Goal: Information Seeking & Learning: Learn about a topic

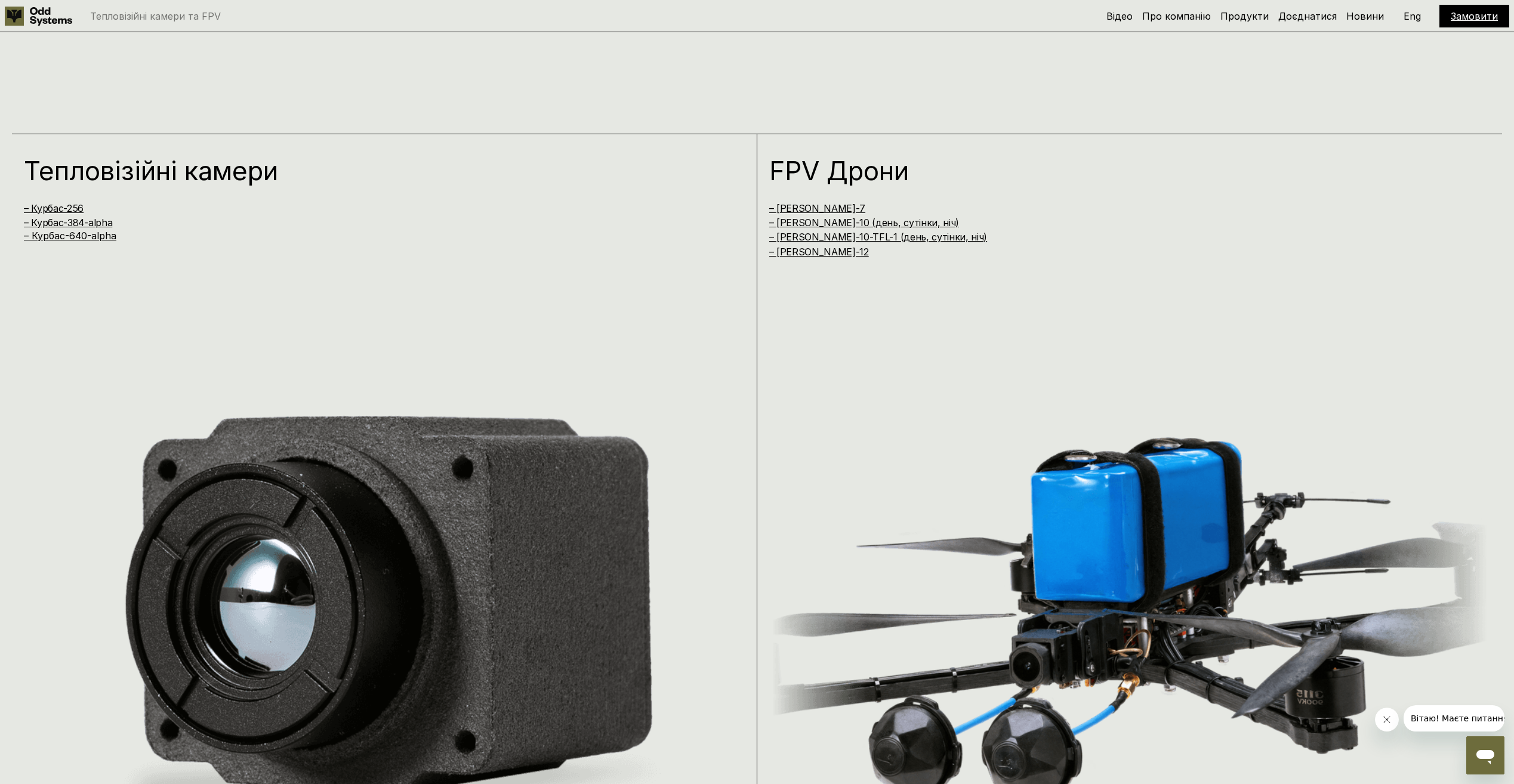
scroll to position [1551, 0]
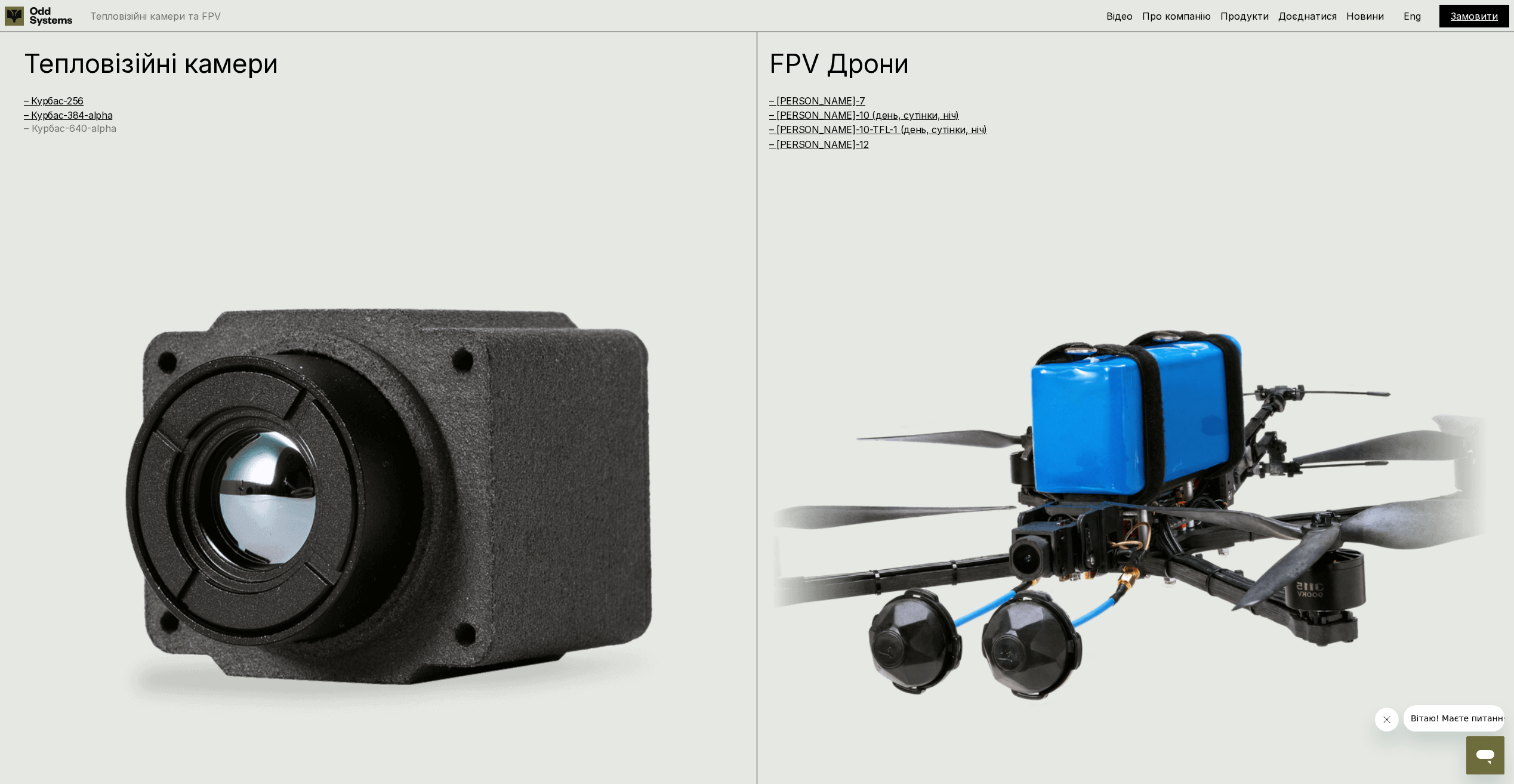
click at [53, 129] on link "– Курбас-640-alpha" at bounding box center [70, 128] width 92 height 12
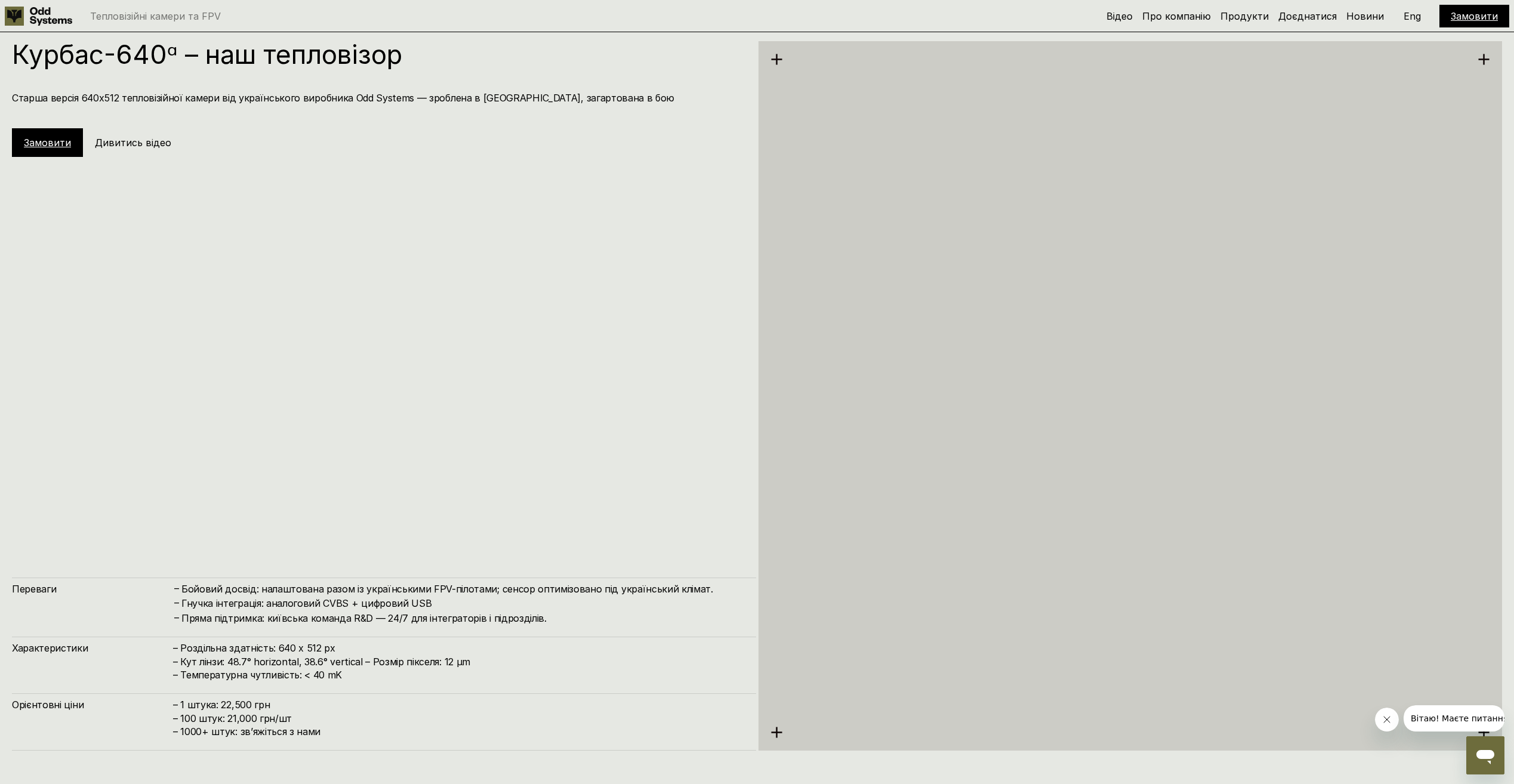
scroll to position [3905, 0]
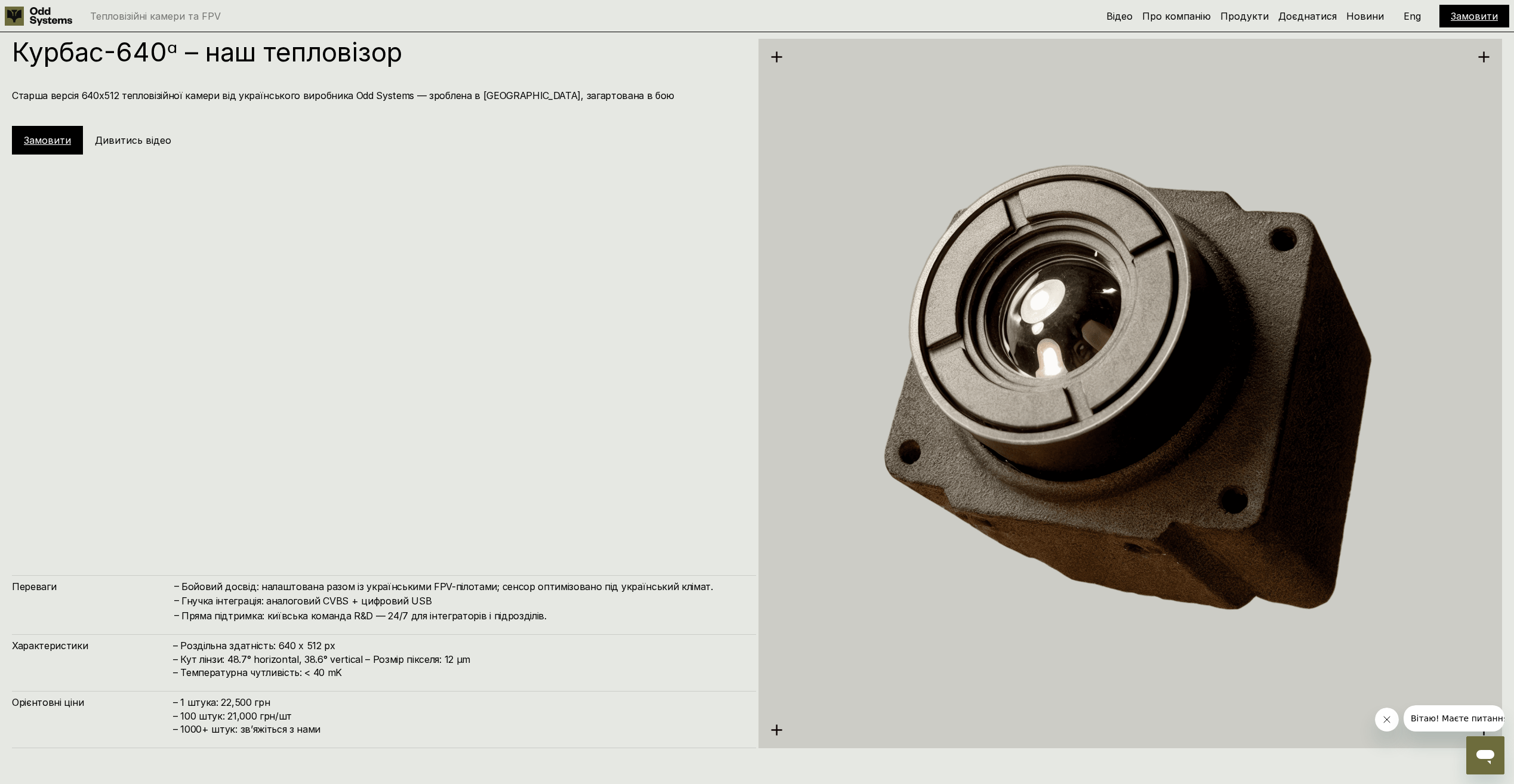
click at [578, 359] on div "Курбас-640ᵅ – наш тепловізор Старша версія 640х512 тепловізійної камери від [DE…" at bounding box center [384, 393] width 744 height 709
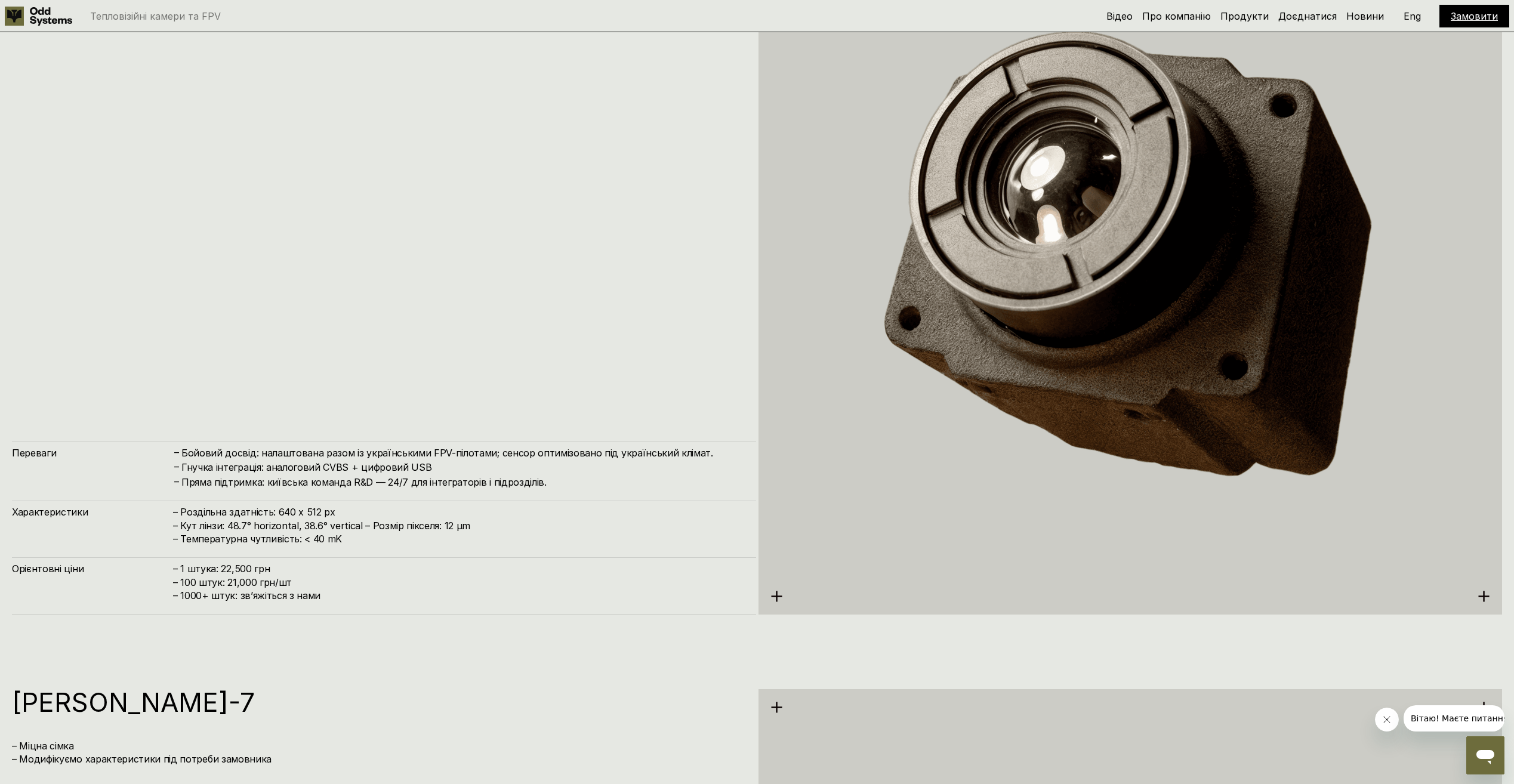
scroll to position [4084, 0]
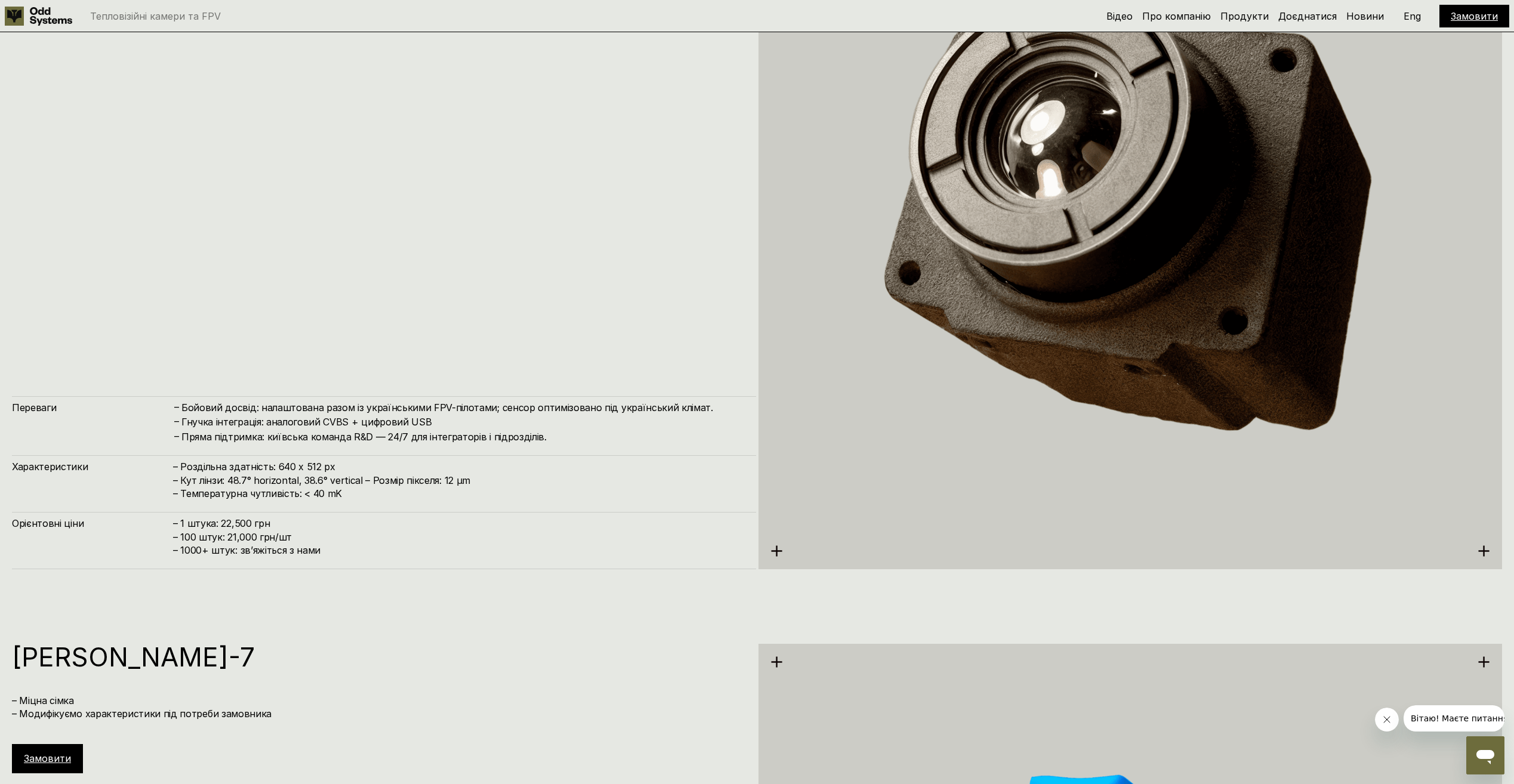
click at [350, 434] on h4 "Пряма підтримка: київська команда R&D — 24/7 для інтеграторів і підрозділів." at bounding box center [462, 436] width 563 height 13
click at [275, 477] on h4 "– Роздільна здатність: 640 x 512 px – Кут лінзи: 48.7° horizontal, 38.6° vertic…" at bounding box center [458, 480] width 571 height 40
click at [247, 474] on h4 "– Роздільна здатність: 640 x 512 px – Кут лінзи: 48.7° horizontal, 38.6° vertic…" at bounding box center [458, 480] width 571 height 40
drag, startPoint x: 179, startPoint y: 466, endPoint x: 349, endPoint y: 495, distance: 172.4
click at [349, 495] on h4 "– Роздільна здатність: 640 x 512 px – Кут лінзи: 48.7° horizontal, 38.6° vertic…" at bounding box center [458, 480] width 571 height 40
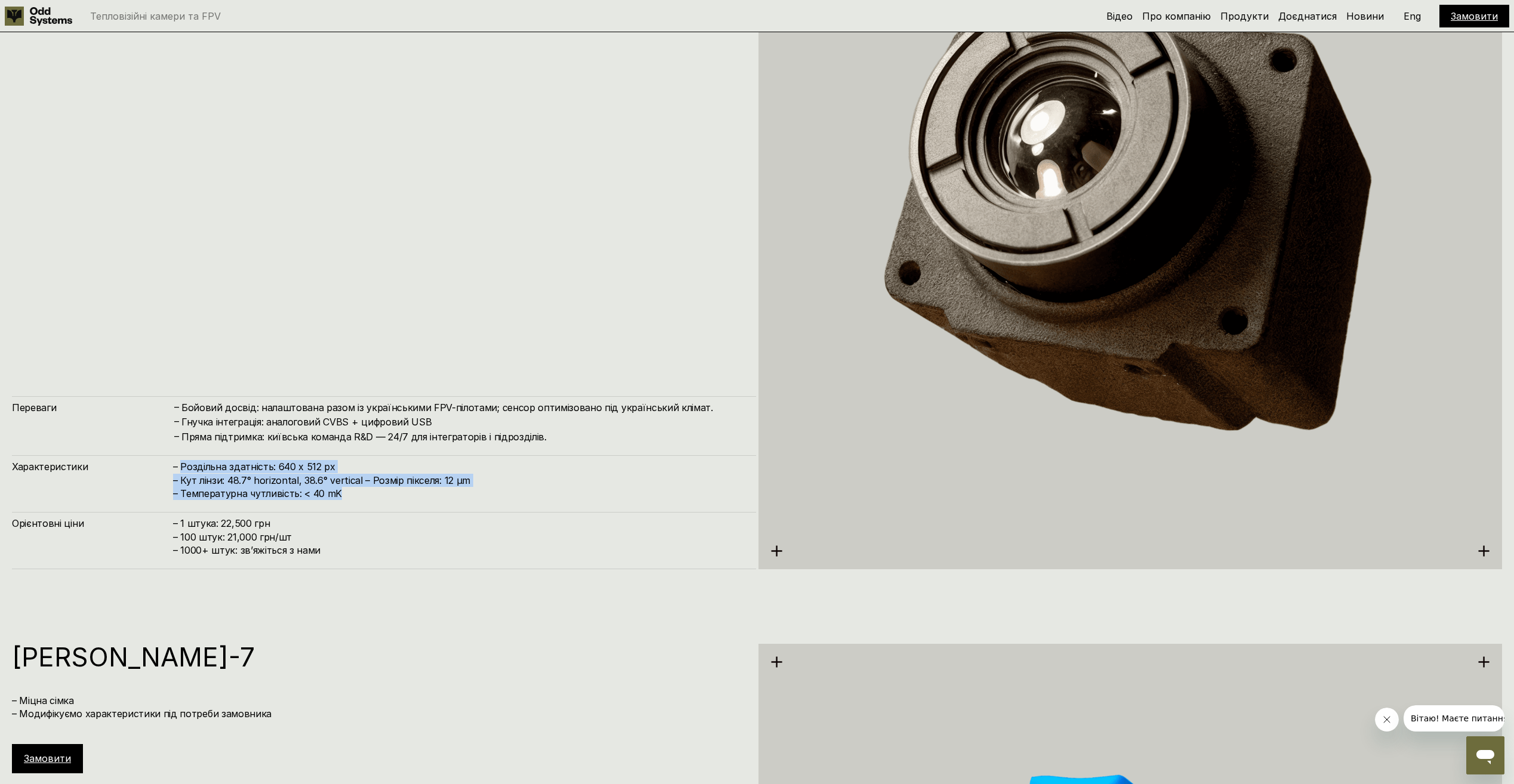
drag, startPoint x: 349, startPoint y: 495, endPoint x: 287, endPoint y: 491, distance: 62.1
click at [297, 493] on h4 "– Роздільна здатність: 640 x 512 px – Кут лінзи: 48.7° horizontal, 38.6° vertic…" at bounding box center [458, 480] width 571 height 40
click at [216, 477] on h4 "– Роздільна здатність: 640 x 512 px – Кут лінзи: 48.7° horizontal, 38.6° vertic…" at bounding box center [458, 480] width 571 height 40
drag, startPoint x: 174, startPoint y: 467, endPoint x: 357, endPoint y: 497, distance: 186.2
click at [357, 497] on h4 "– Роздільна здатність: 640 x 512 px – Кут лінзи: 48.7° horizontal, 38.6° vertic…" at bounding box center [458, 480] width 571 height 40
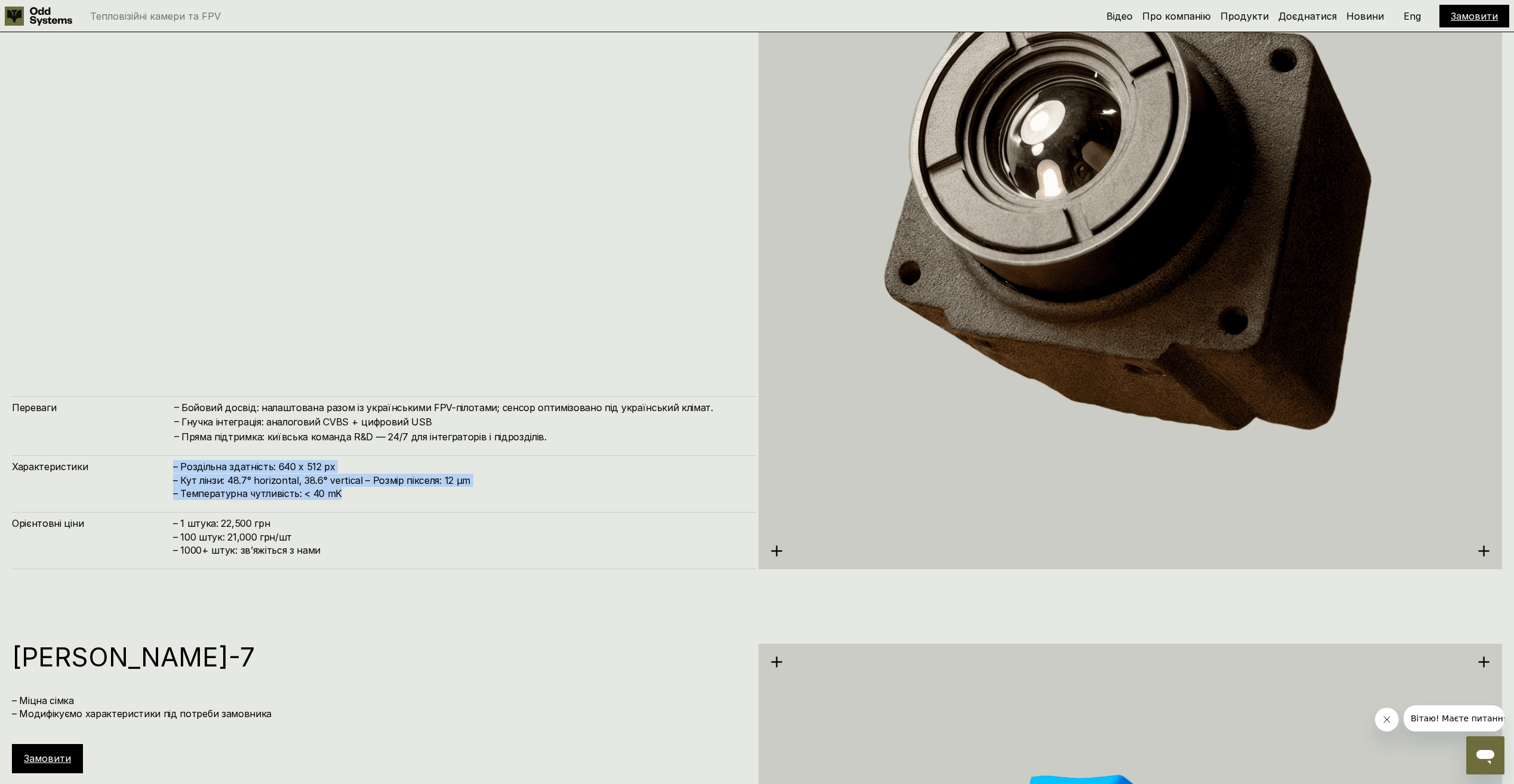
copy h4 "– Роздільна здатність: 640 x 512 px – Кут лінзи: 48.7° horizontal, 38.6° vertic…"
